Goal: Find specific page/section: Find specific page/section

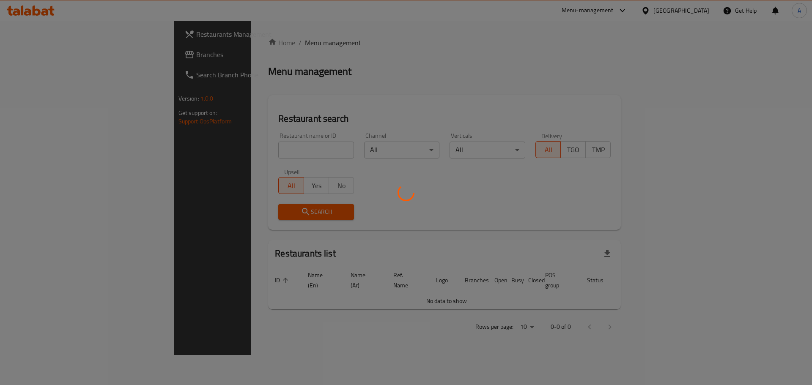
click at [211, 150] on div at bounding box center [406, 192] width 812 height 385
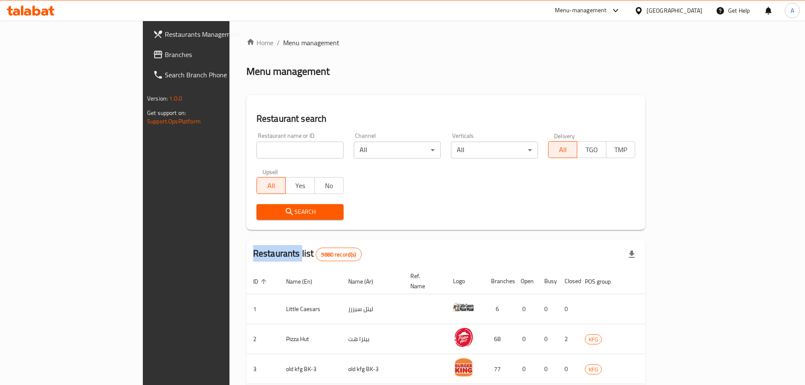
click at [257, 151] on input "search" at bounding box center [300, 150] width 87 height 17
click at [257, 149] on input "search" at bounding box center [300, 150] width 87 height 17
paste input "[PERSON_NAME]"
type input "[PERSON_NAME]"
click button "Search" at bounding box center [300, 212] width 87 height 16
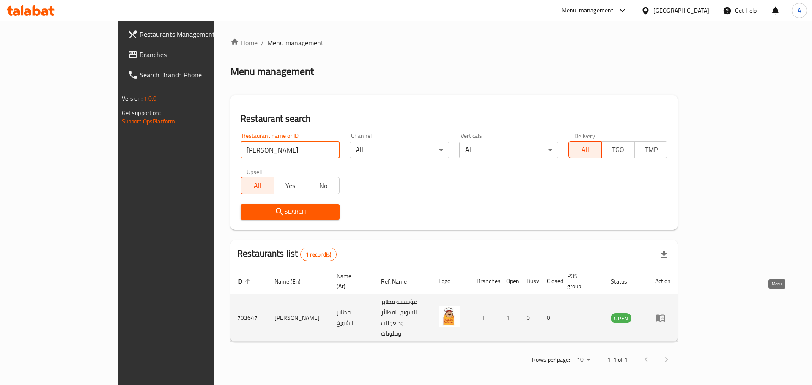
click at [665, 315] on icon "enhanced table" at bounding box center [659, 318] width 9 height 7
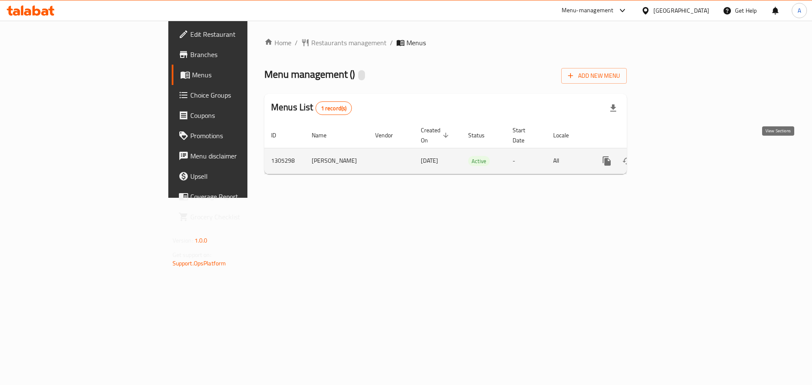
click at [673, 156] on icon "enhanced table" at bounding box center [667, 161] width 10 height 10
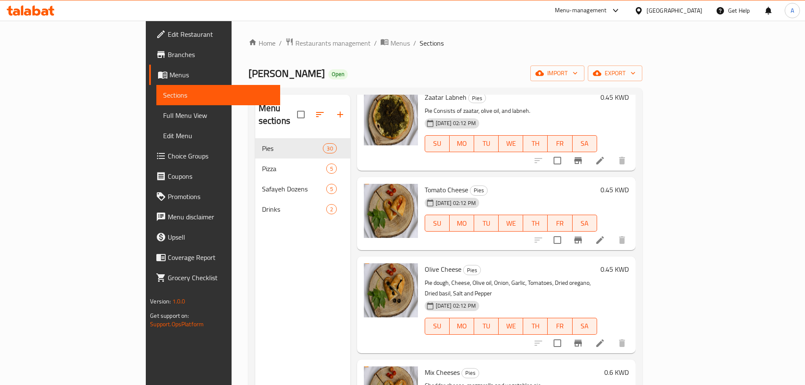
scroll to position [550, 0]
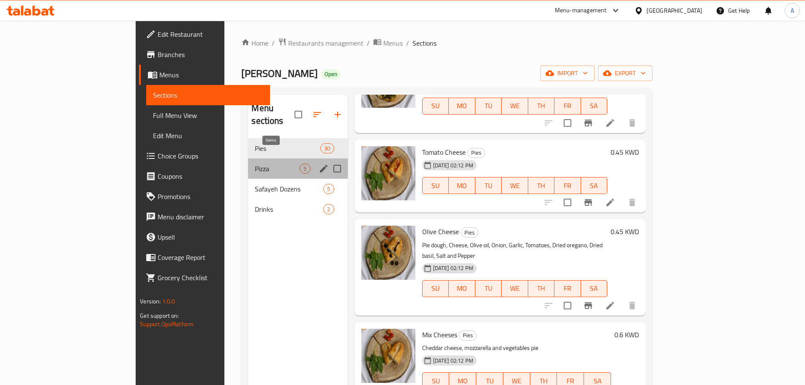
click at [300, 165] on span "5" at bounding box center [305, 169] width 10 height 8
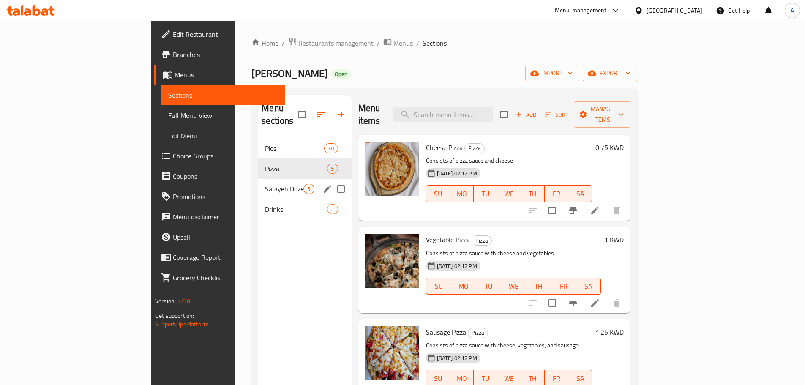
click at [258, 179] on div "Safayeh Dozens 5" at bounding box center [304, 189] width 93 height 20
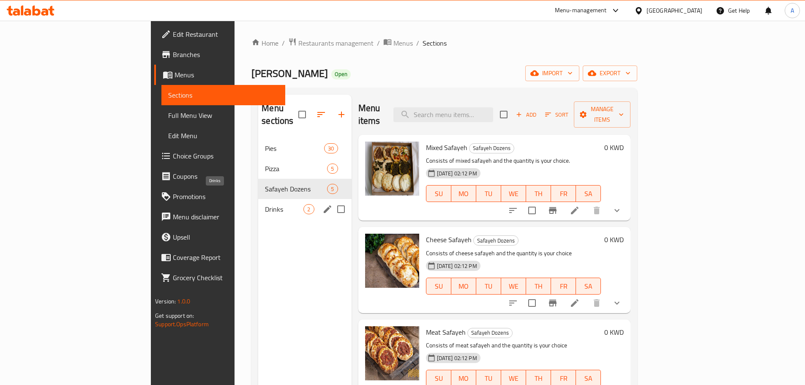
click at [265, 204] on span "Drinks" at bounding box center [284, 209] width 38 height 10
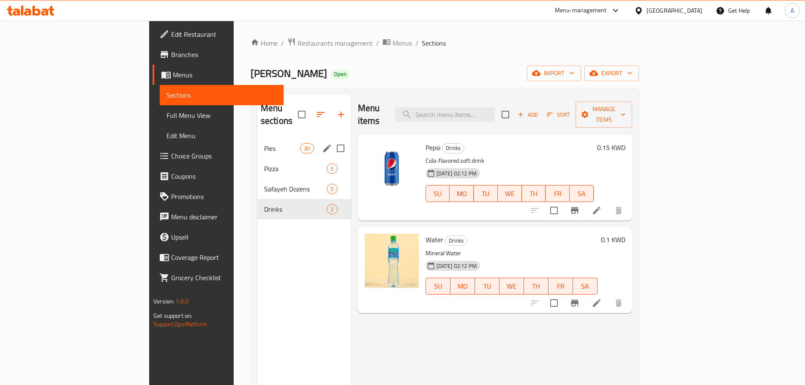
click at [257, 141] on div "Pies 30" at bounding box center [304, 148] width 94 height 20
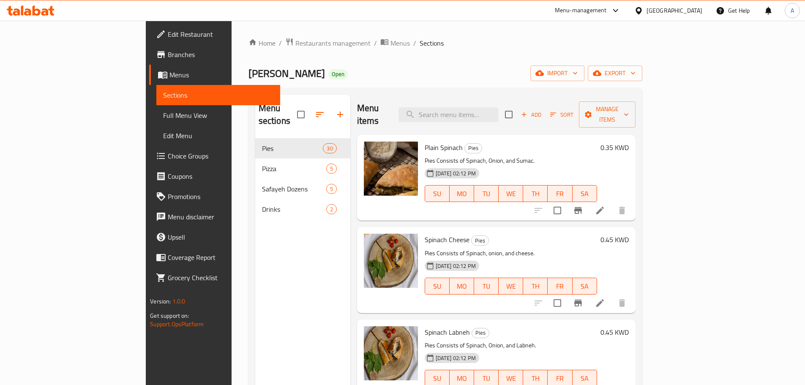
click at [295, 41] on span "Restaurants management" at bounding box center [332, 43] width 75 height 10
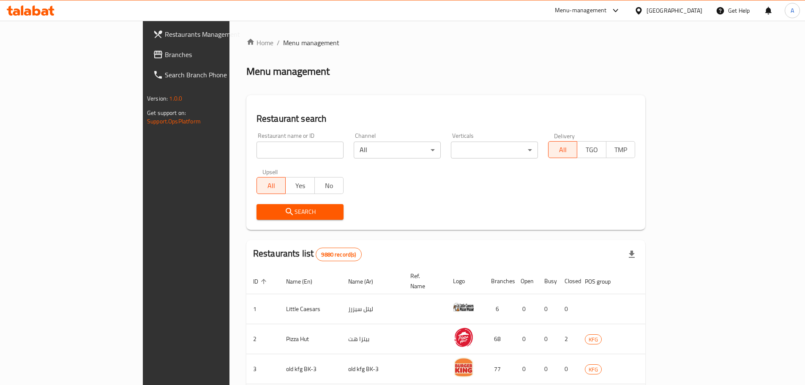
click at [257, 154] on input "search" at bounding box center [300, 150] width 87 height 17
click button "Search" at bounding box center [300, 212] width 87 height 16
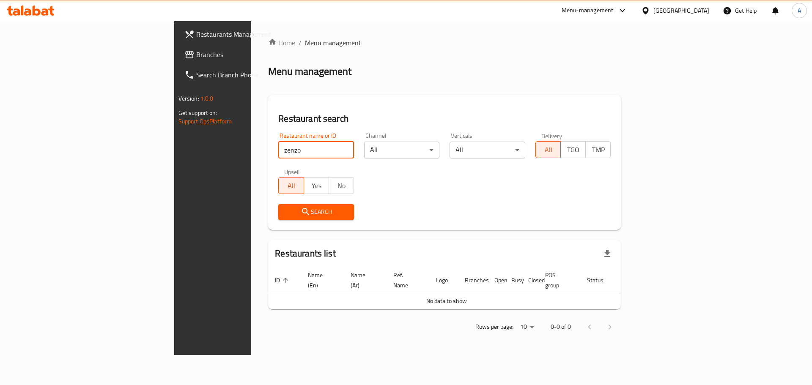
type input "zenzo"
click button "Search" at bounding box center [316, 212] width 76 height 16
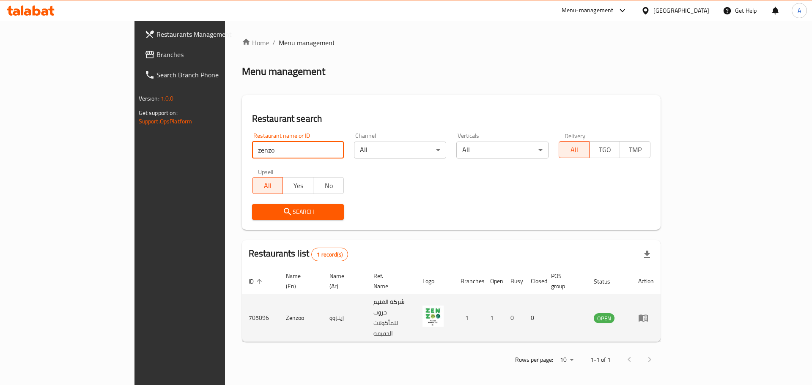
click at [242, 298] on td "705096" at bounding box center [260, 318] width 37 height 48
copy td "705096"
click at [648, 313] on icon "enhanced table" at bounding box center [643, 318] width 10 height 10
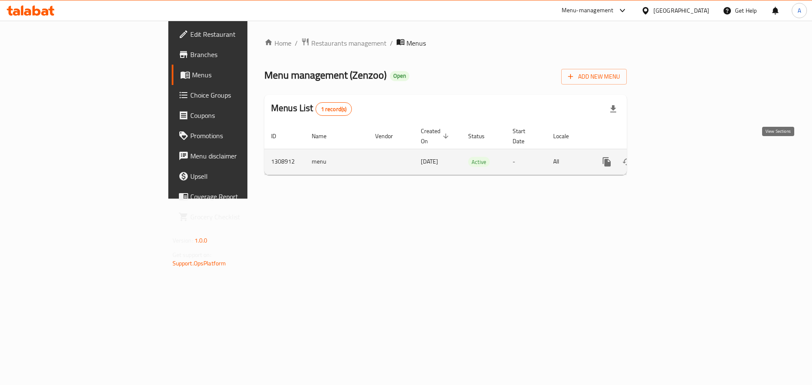
click at [671, 158] on icon "enhanced table" at bounding box center [668, 162] width 8 height 8
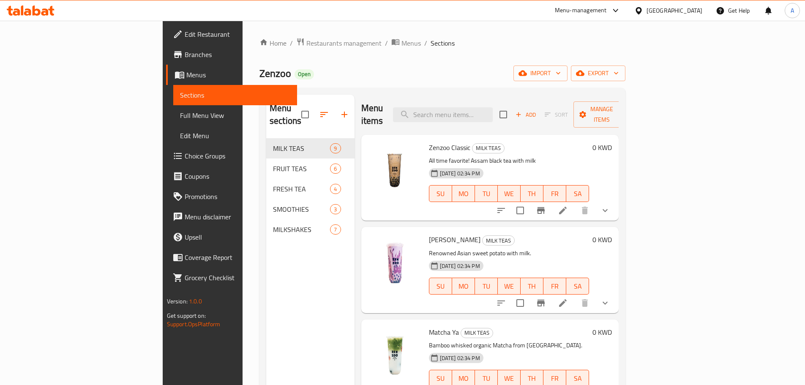
click at [260, 75] on span "Zenzoo" at bounding box center [276, 73] width 32 height 19
copy span "Zenzoo"
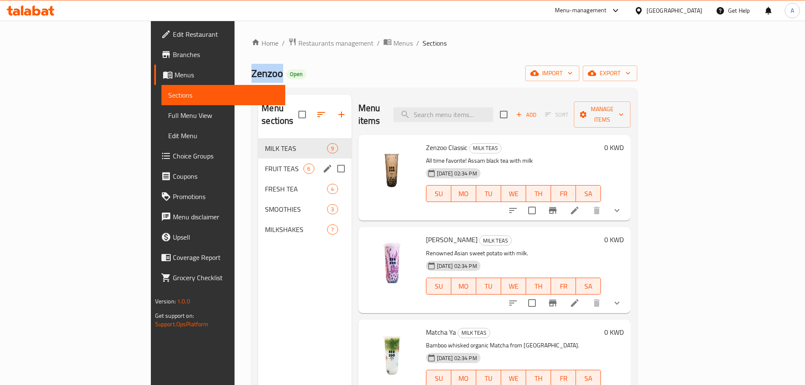
click at [265, 164] on span "FRUIT TEAS" at bounding box center [284, 169] width 38 height 10
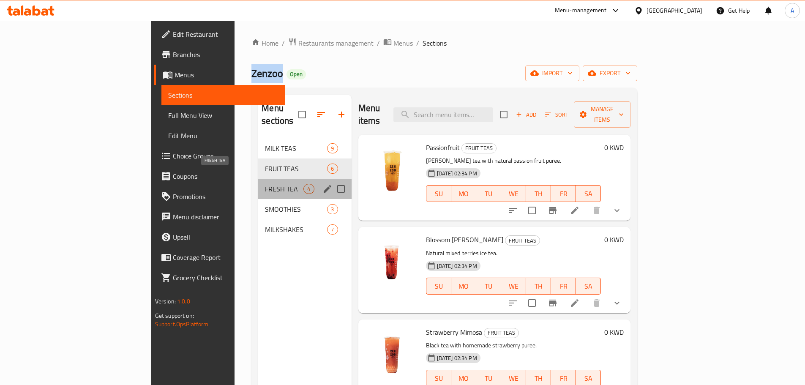
click at [265, 184] on span "FRESH TEA" at bounding box center [284, 189] width 38 height 10
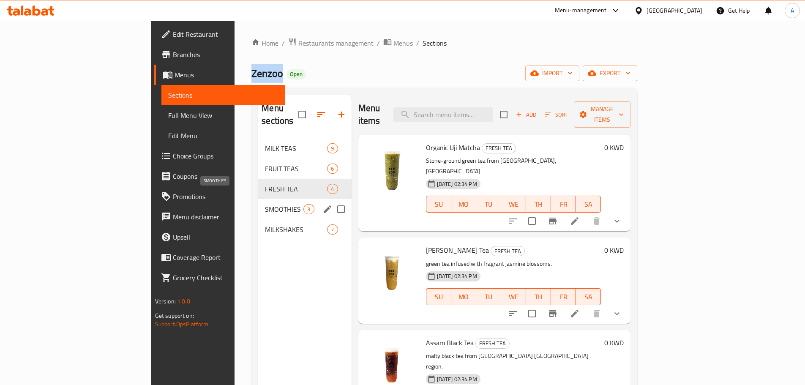
click at [265, 204] on span "SMOOTHIES" at bounding box center [284, 209] width 38 height 10
